Goal: Task Accomplishment & Management: Complete application form

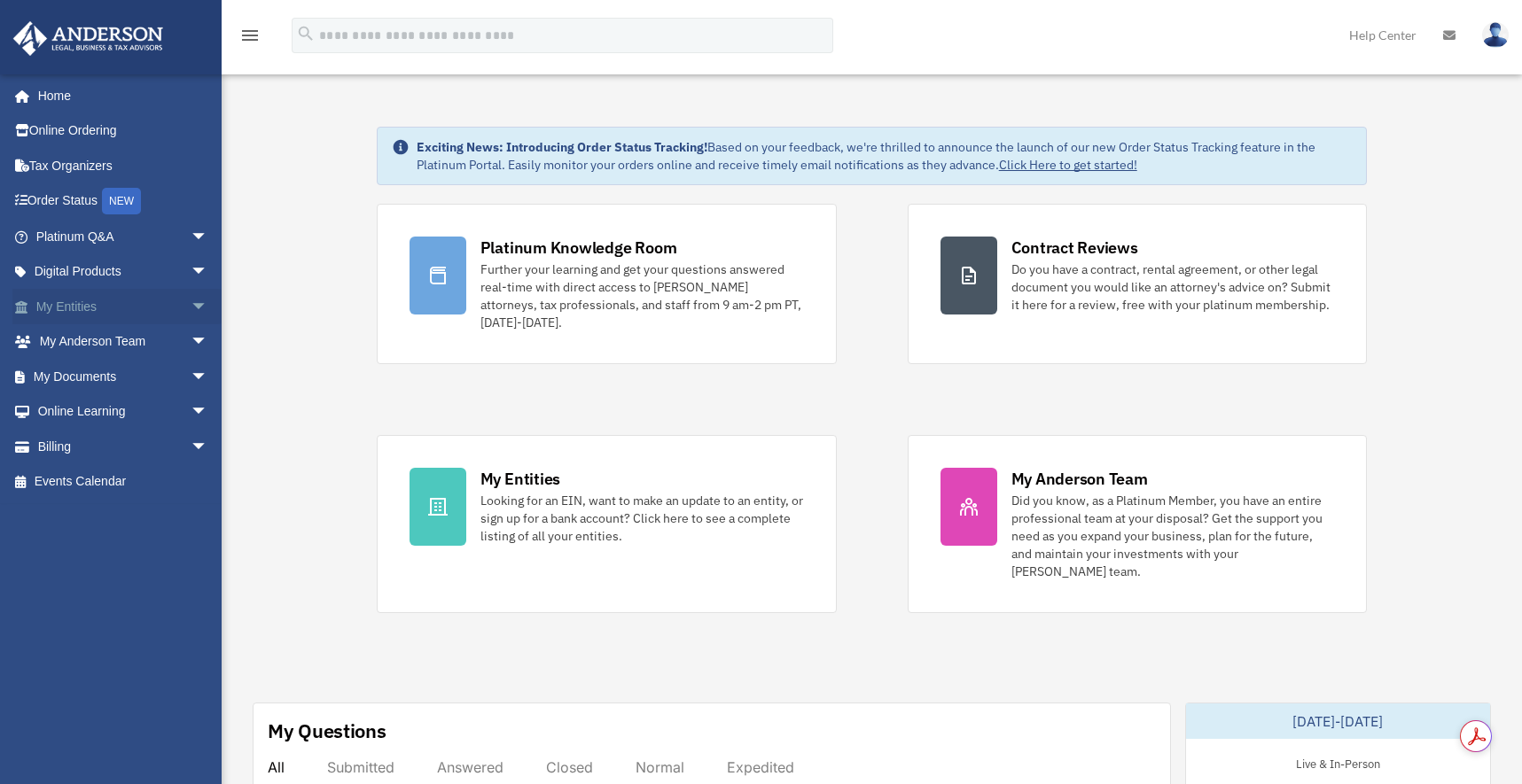
click at [190, 305] on span "arrow_drop_down" at bounding box center [208, 307] width 36 height 36
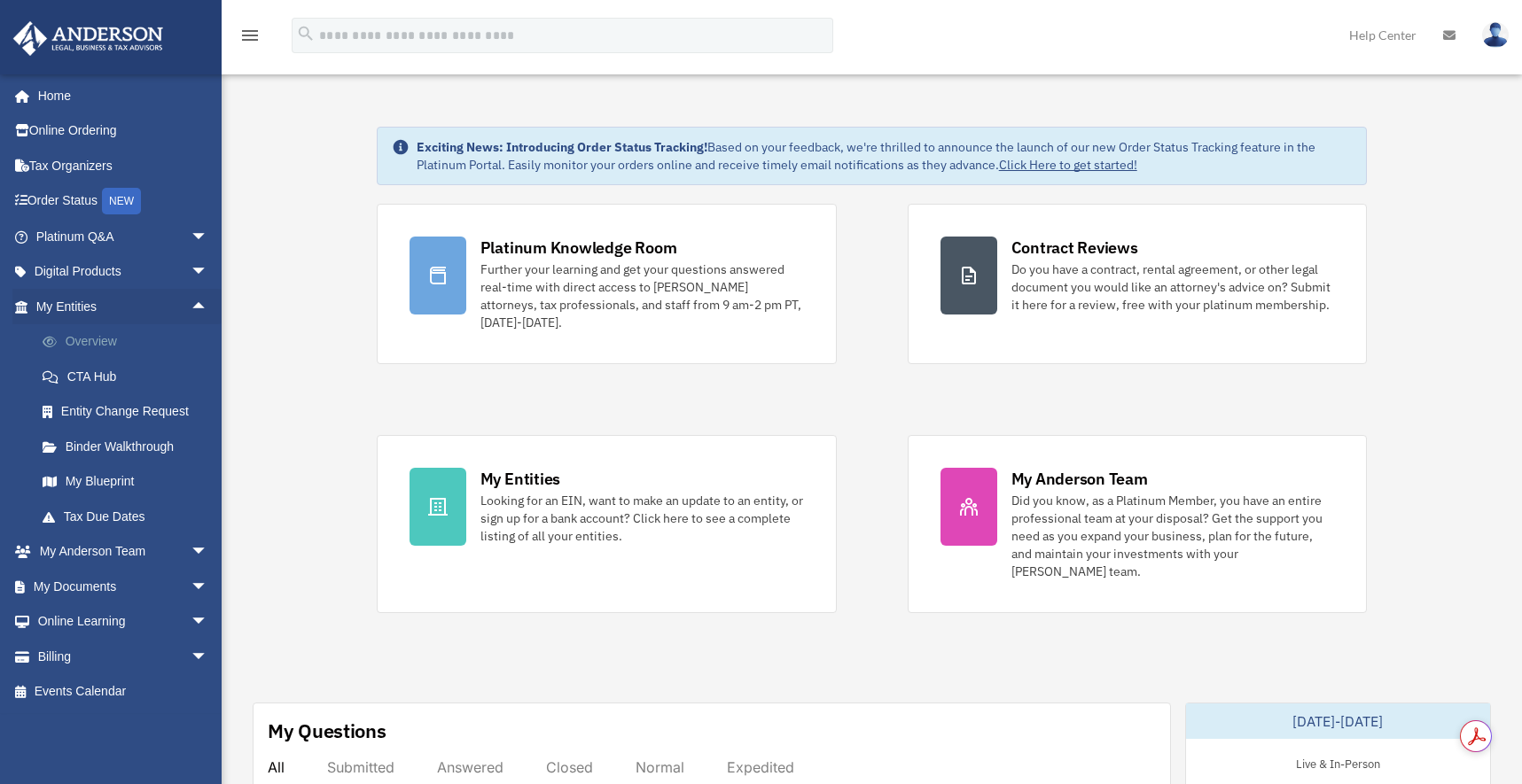
click at [94, 343] on link "Overview" at bounding box center [130, 342] width 210 height 36
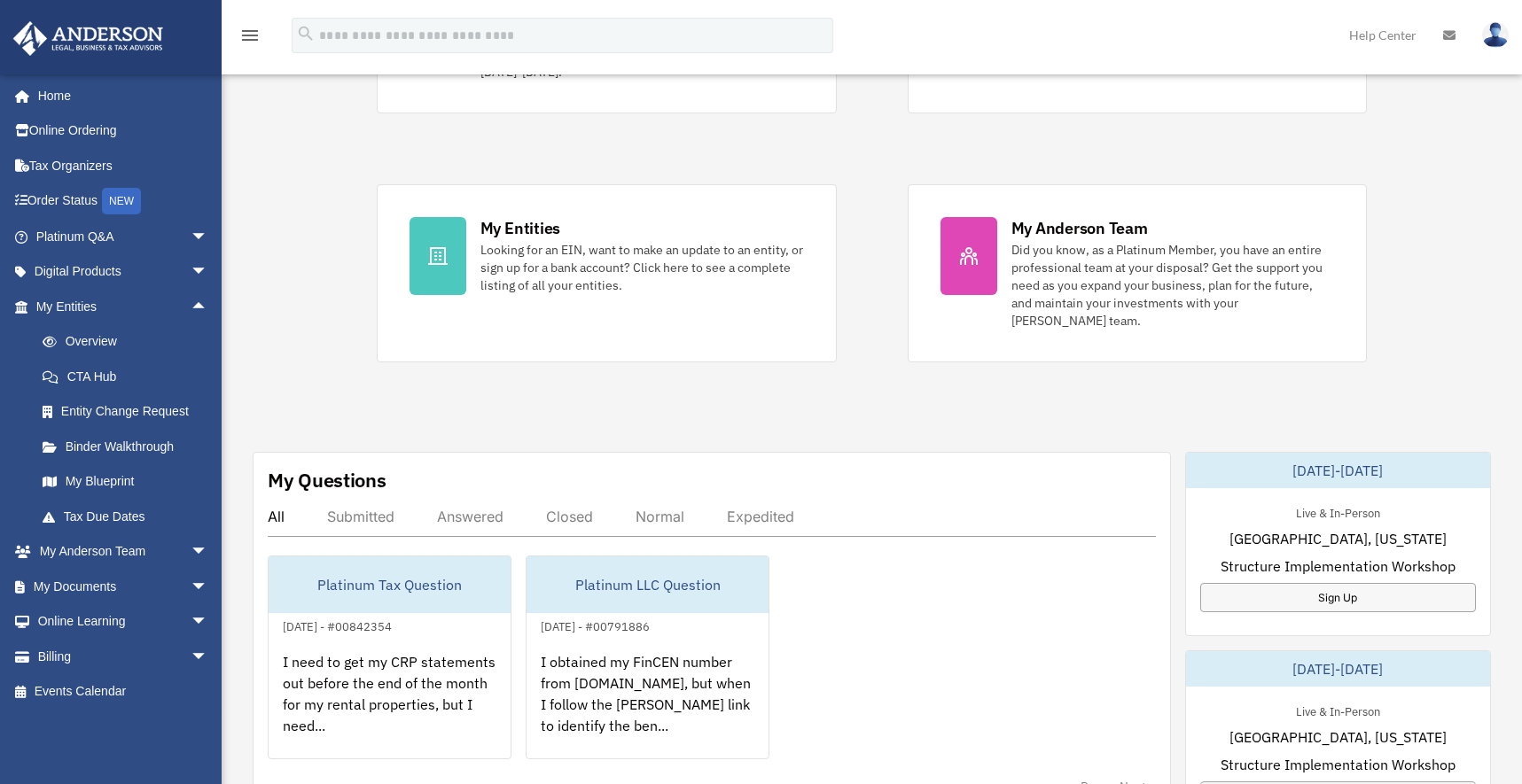
scroll to position [310, 0]
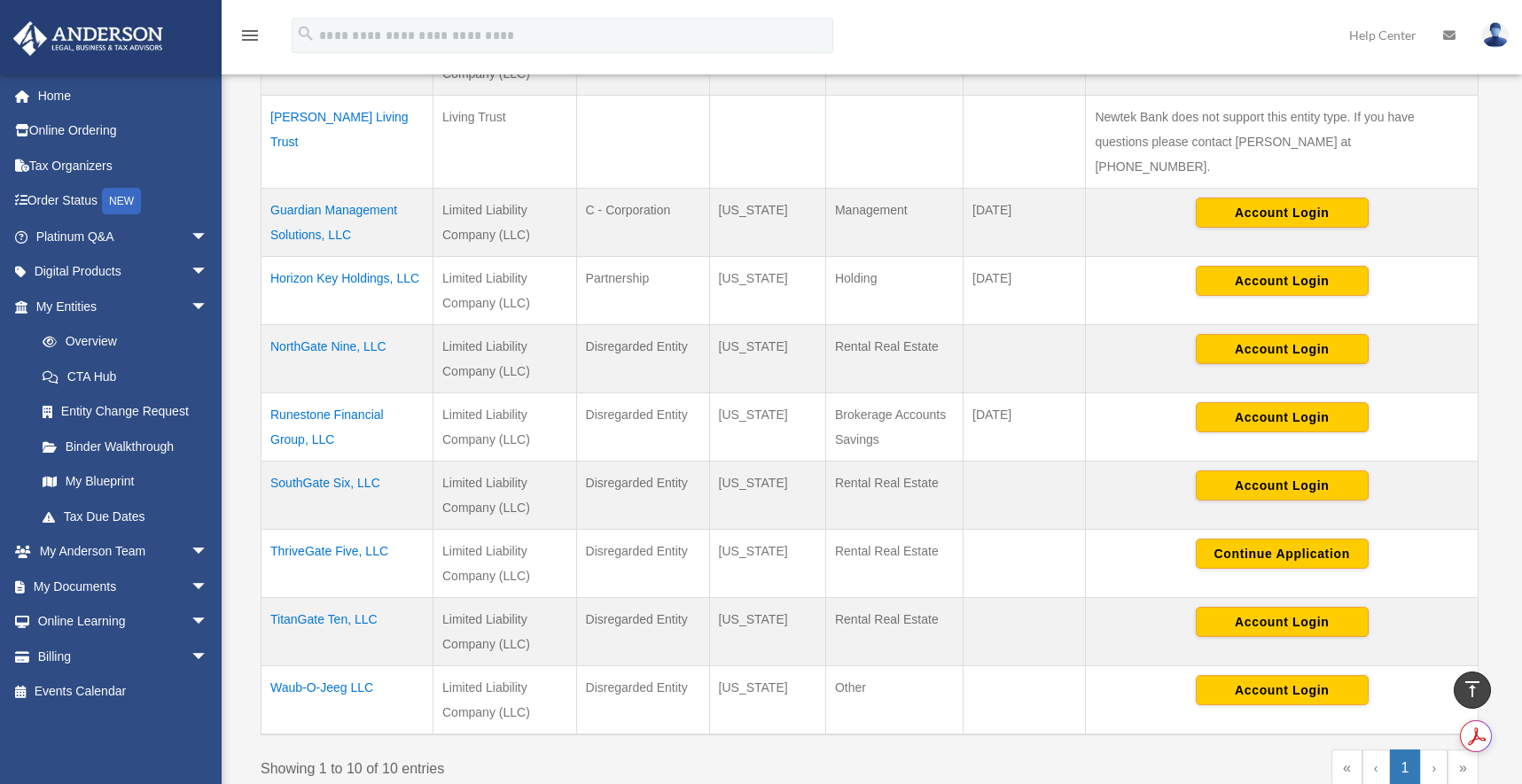
scroll to position [485, 0]
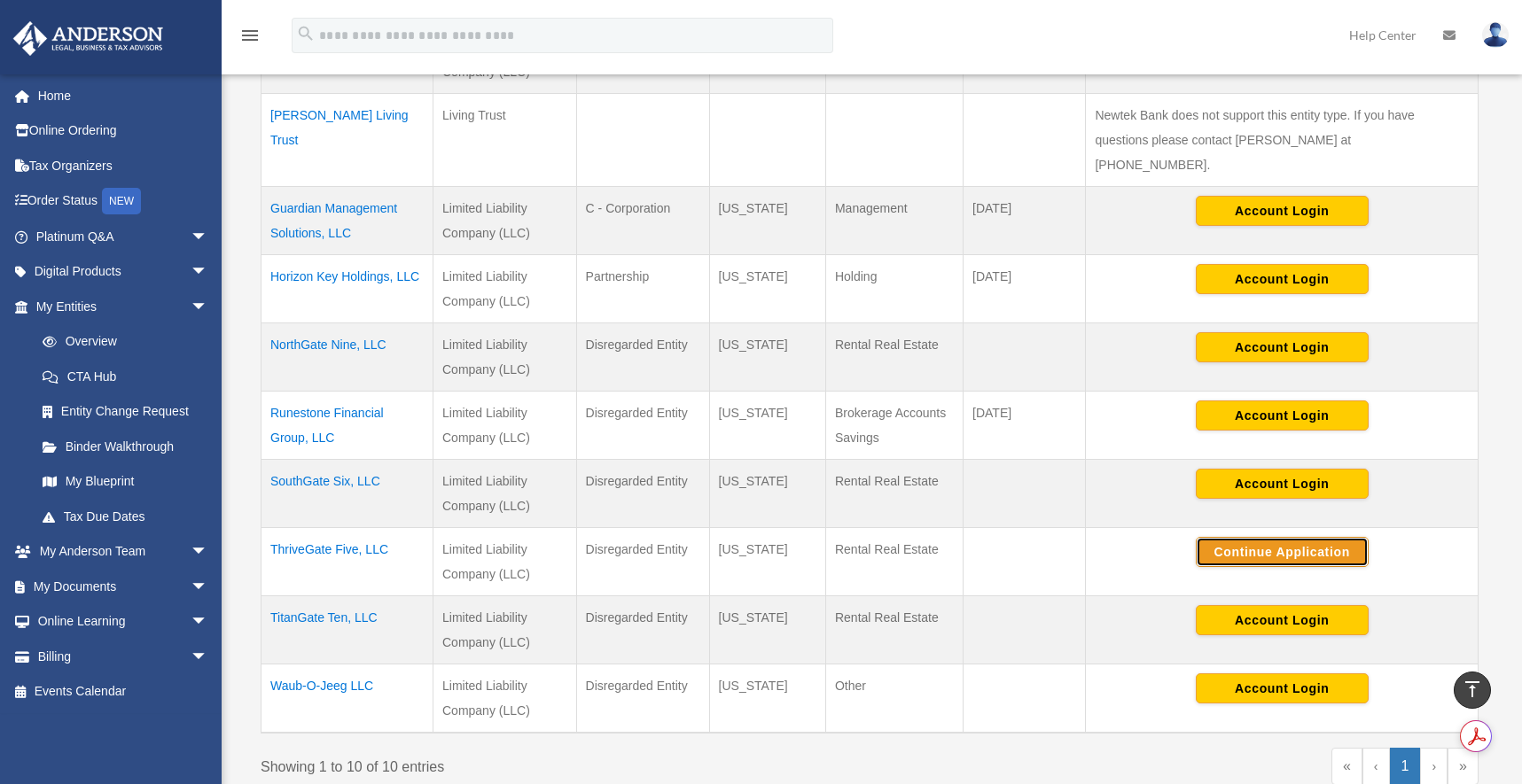
click at [1253, 537] on button "Continue Application" at bounding box center [1282, 551] width 173 height 30
click at [1264, 537] on button "Continue Application" at bounding box center [1282, 551] width 173 height 30
